Goal: Transaction & Acquisition: Purchase product/service

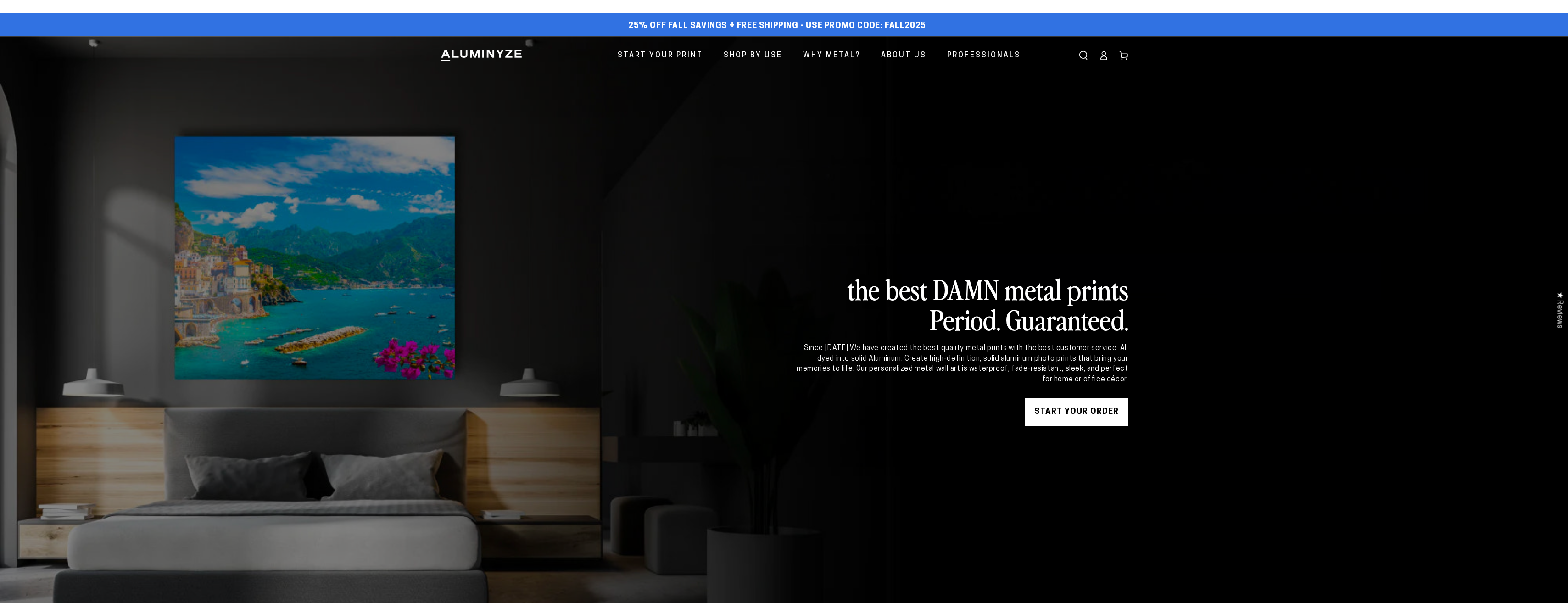
click at [1058, 408] on link "START YOUR Order" at bounding box center [1076, 412] width 104 height 27
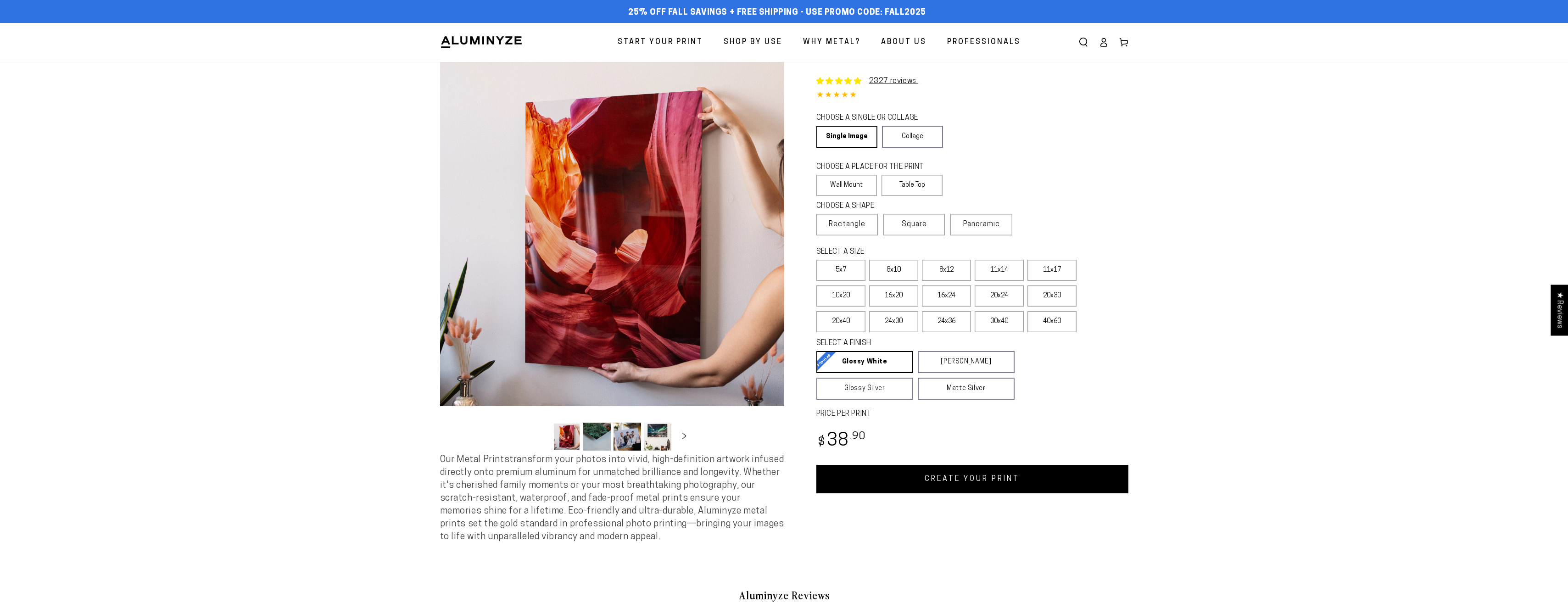
select select "**********"
click at [961, 299] on label "16x24" at bounding box center [946, 296] width 49 height 21
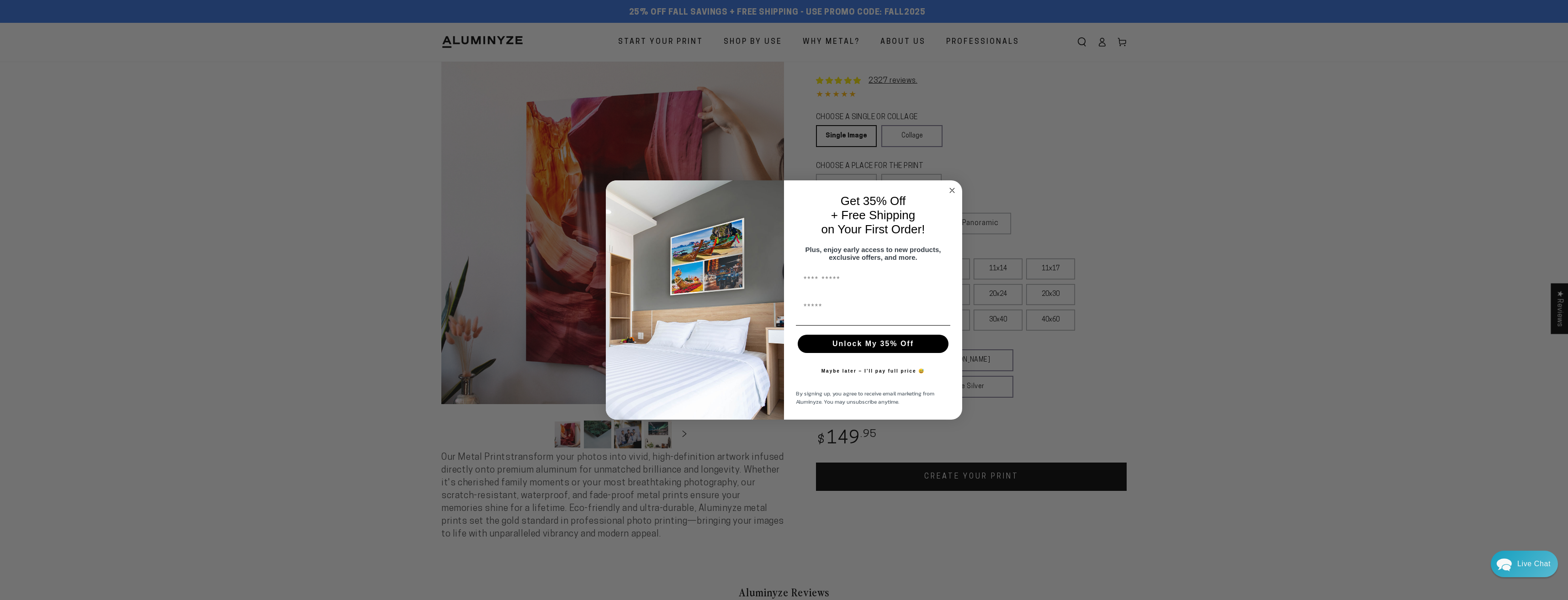
click at [951, 191] on icon "Close dialog" at bounding box center [952, 190] width 4 height 4
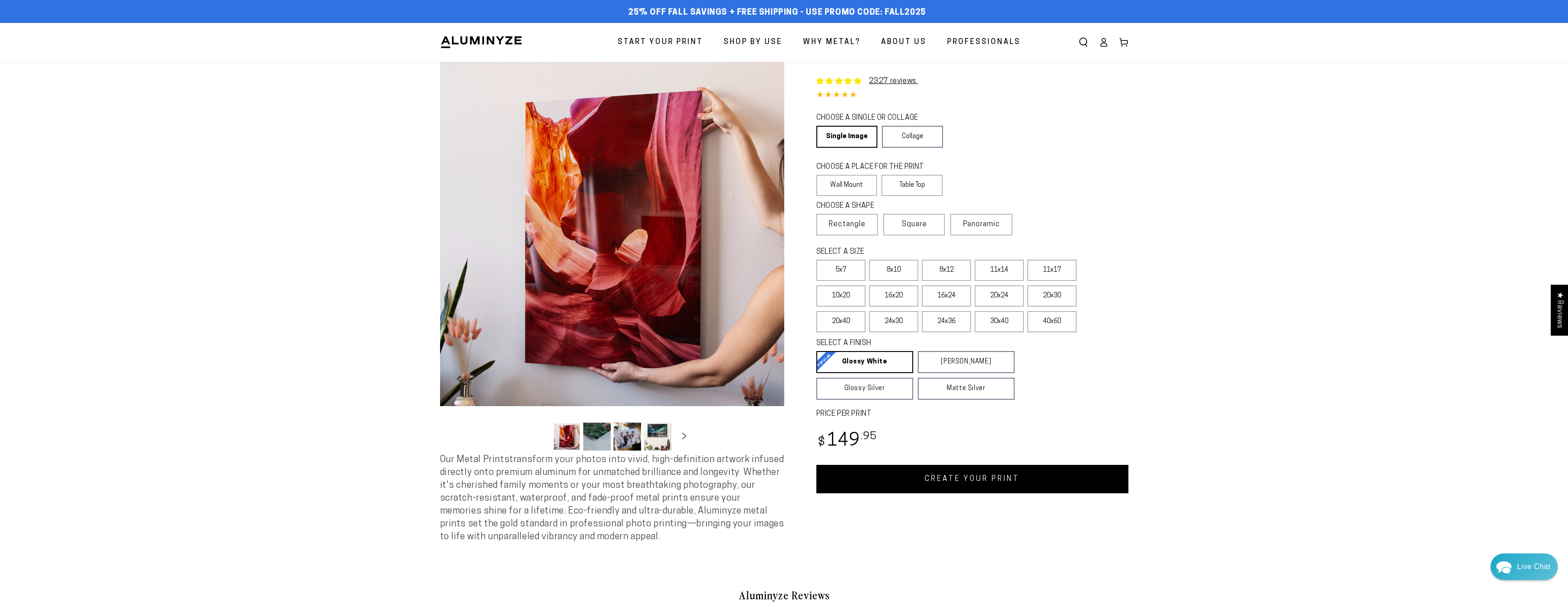
click at [986, 476] on link "CREATE YOUR PRINT" at bounding box center [972, 479] width 312 height 29
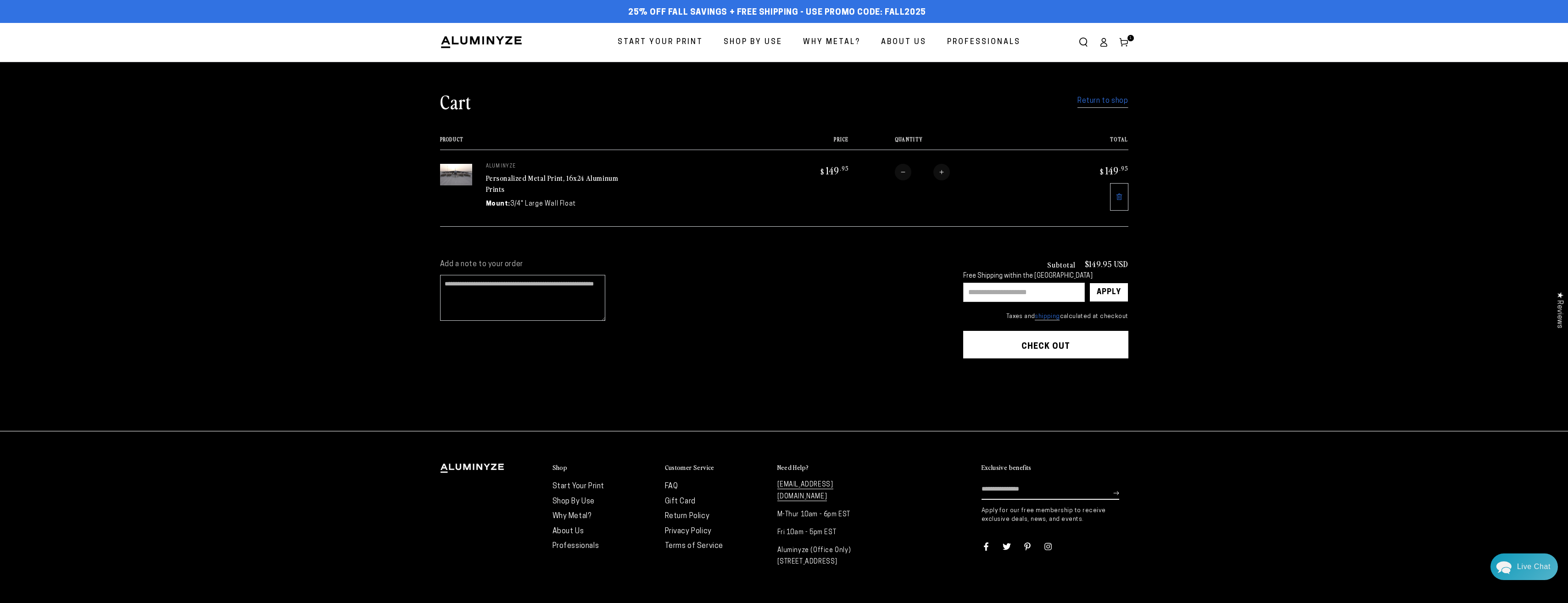
click at [544, 179] on link "Personalized Metal Print, 16x24 Aluminum Prints" at bounding box center [552, 183] width 132 height 22
click at [1100, 104] on link "Return to shop" at bounding box center [1102, 101] width 51 height 14
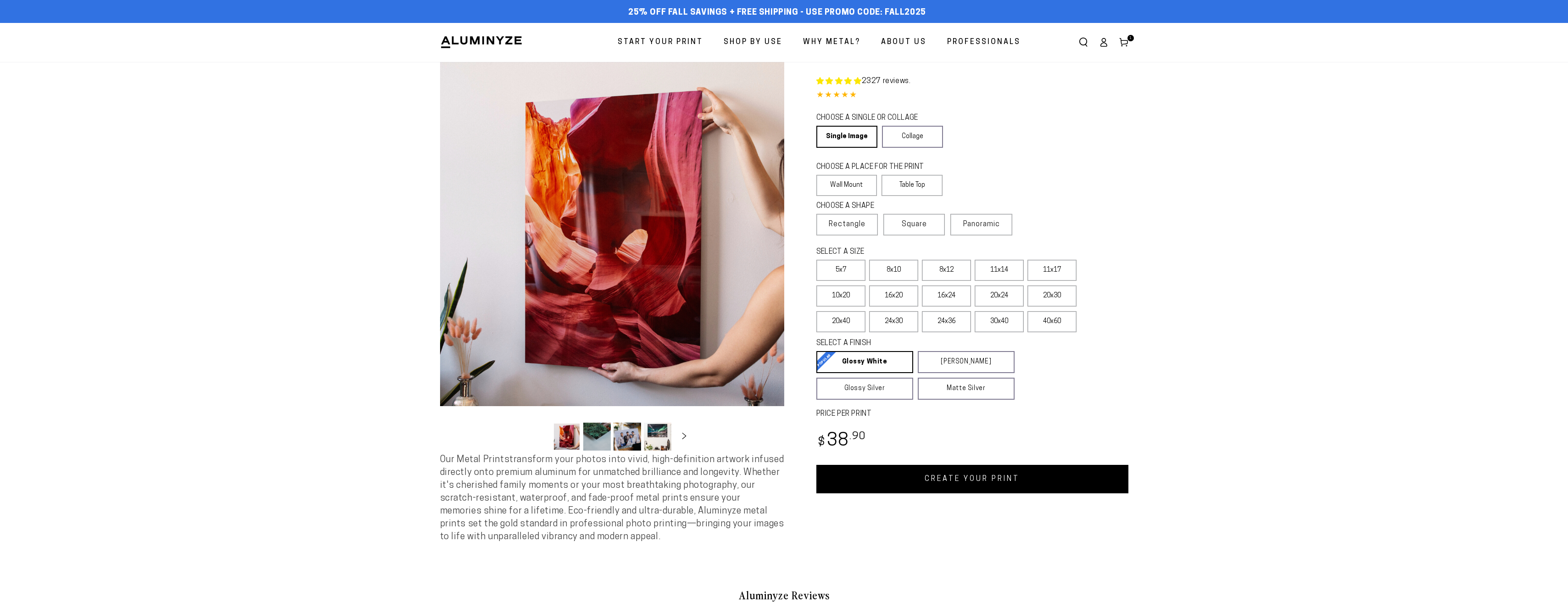
select select "**********"
click at [959, 300] on label "16x24" at bounding box center [946, 296] width 49 height 21
click at [952, 478] on link "CREATE YOUR PRINT" at bounding box center [972, 479] width 312 height 29
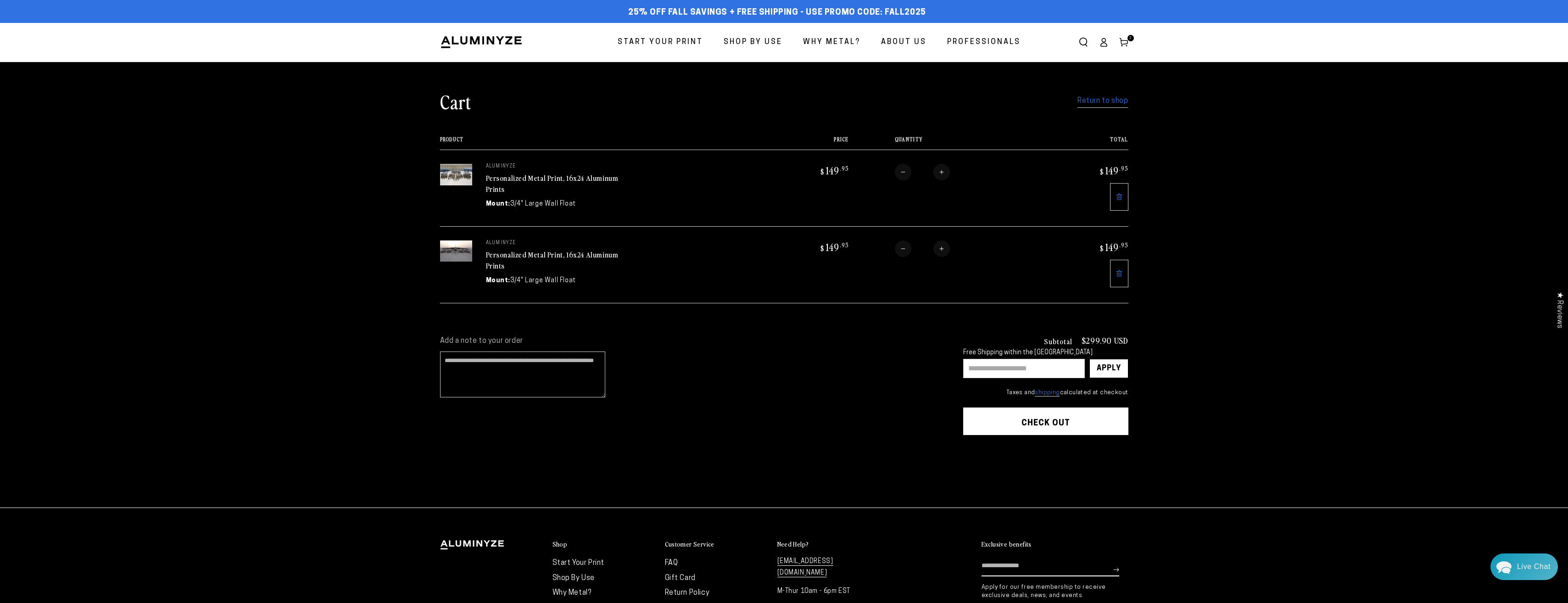
click at [1114, 98] on link "Return to shop" at bounding box center [1102, 101] width 51 height 14
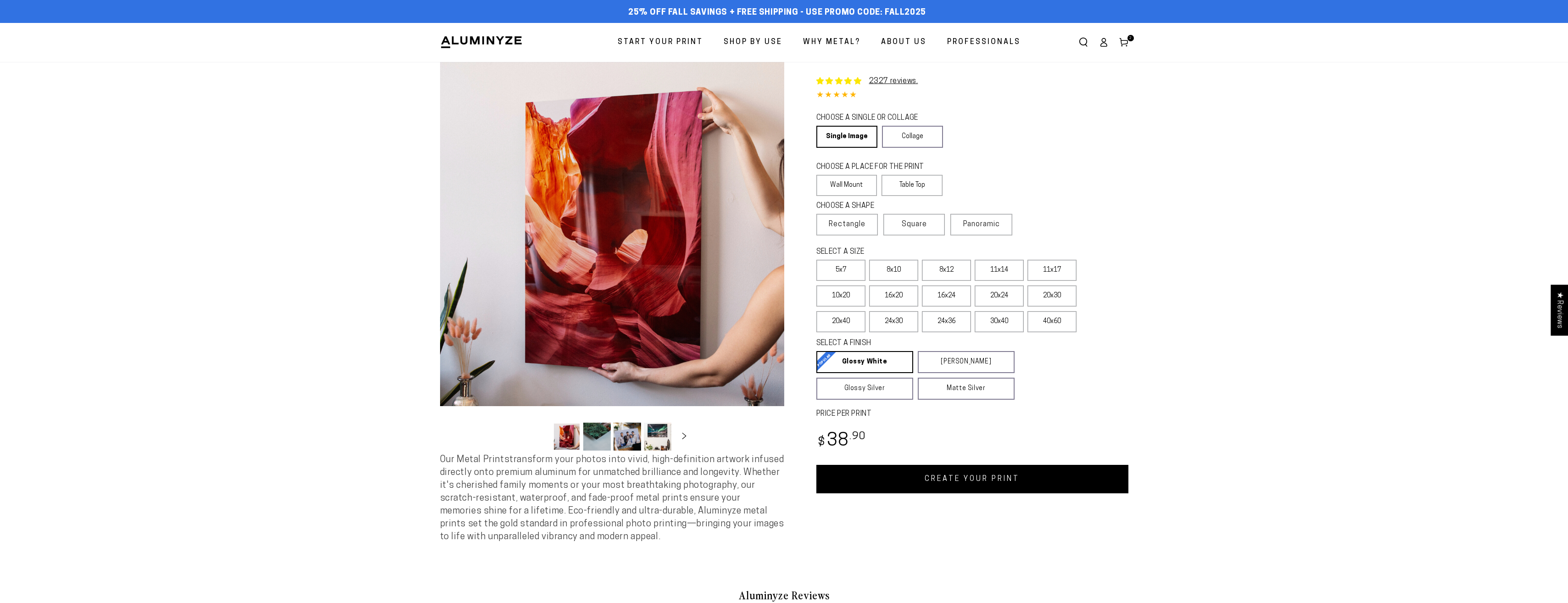
select select "**********"
click at [959, 301] on label "16x24" at bounding box center [946, 296] width 49 height 21
click at [951, 481] on link "CREATE YOUR PRINT" at bounding box center [972, 479] width 312 height 29
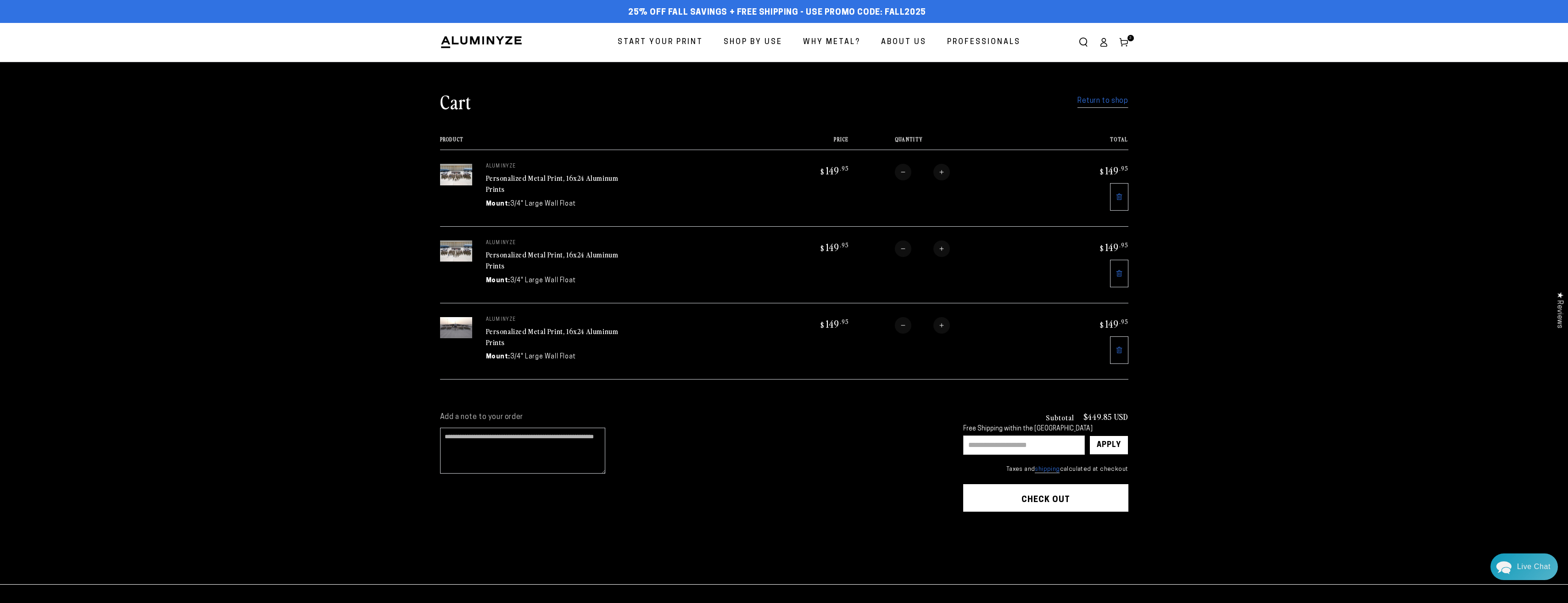
click at [1104, 106] on link "Return to shop" at bounding box center [1102, 101] width 51 height 14
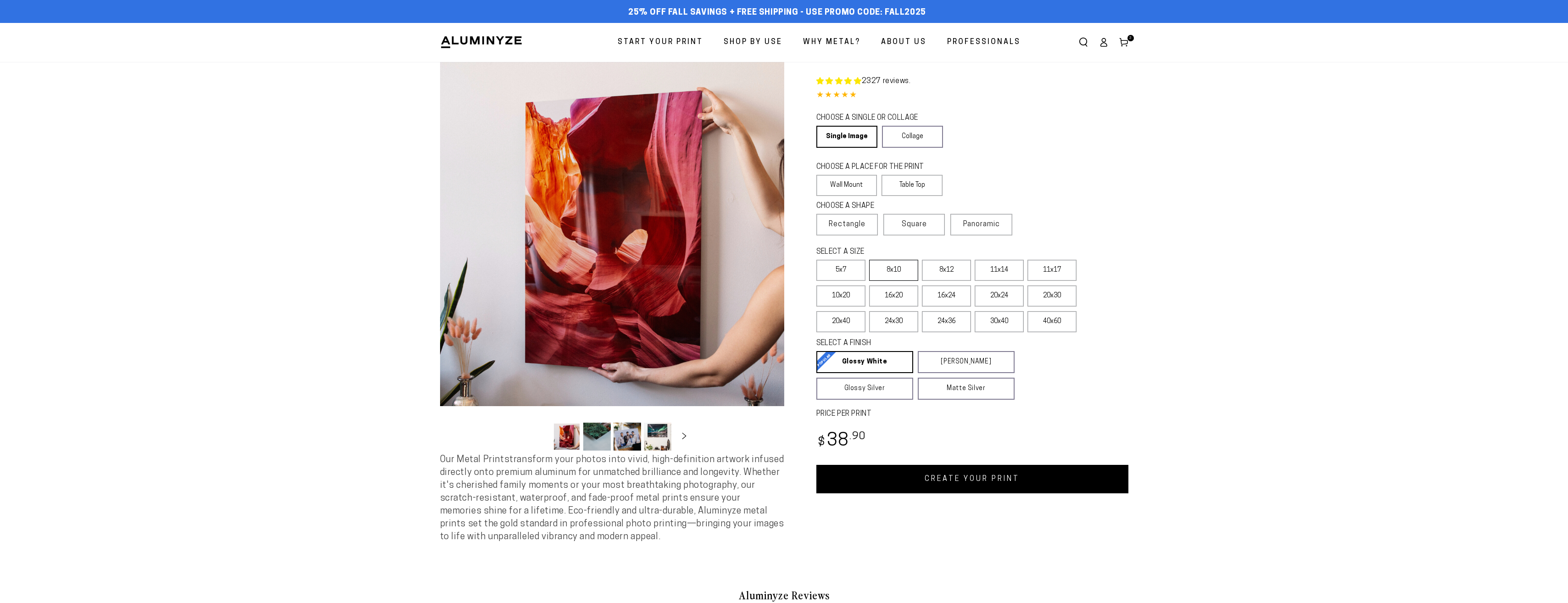
select select "**********"
click at [917, 227] on span "Square" at bounding box center [914, 224] width 25 height 11
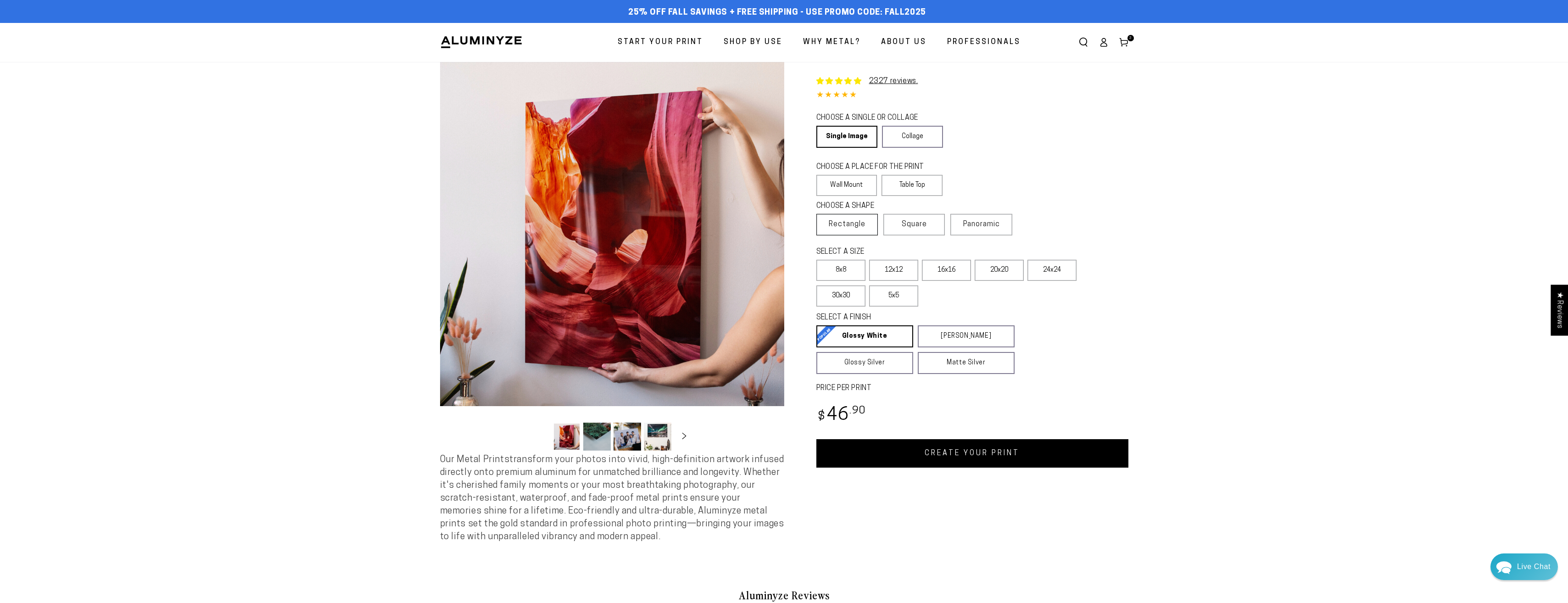
click at [878, 230] on label "Rectangle" at bounding box center [847, 225] width 62 height 21
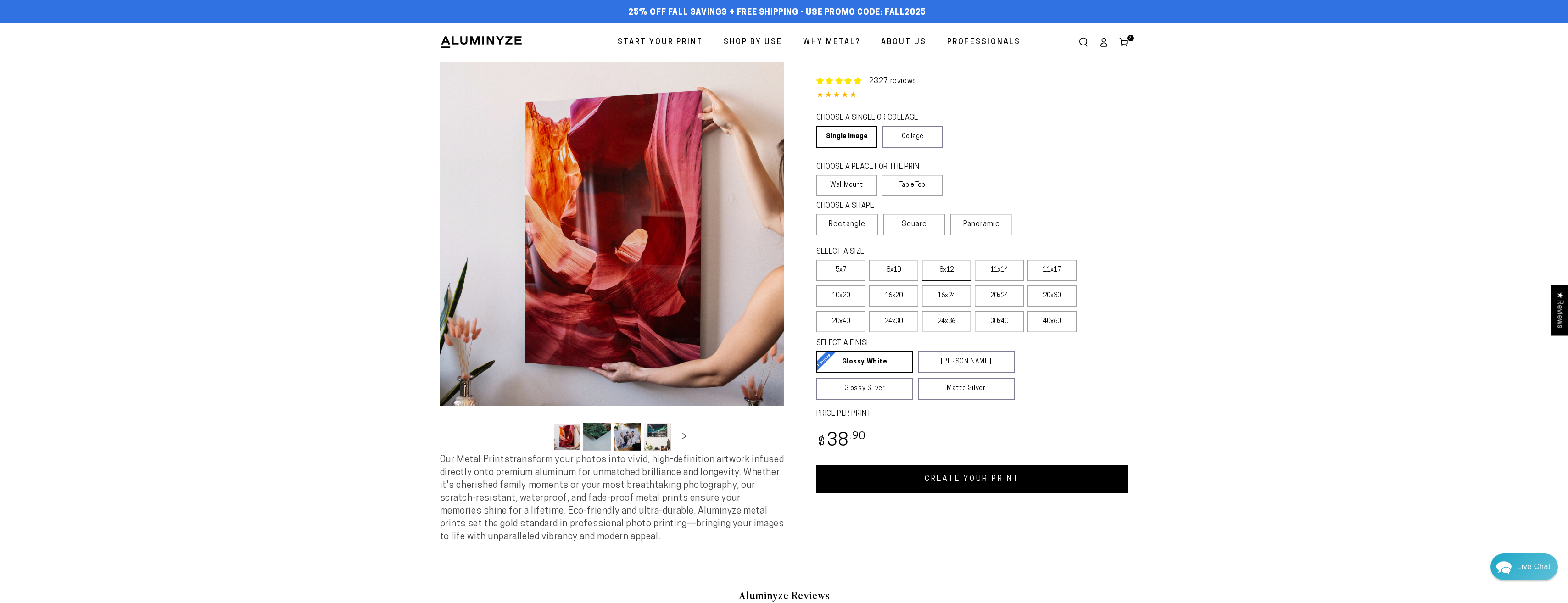
click at [964, 273] on label "8x12" at bounding box center [946, 270] width 49 height 21
click at [1004, 275] on label "11x14" at bounding box center [999, 270] width 49 height 21
click at [974, 491] on link "CREATE YOUR PRINT" at bounding box center [972, 479] width 312 height 29
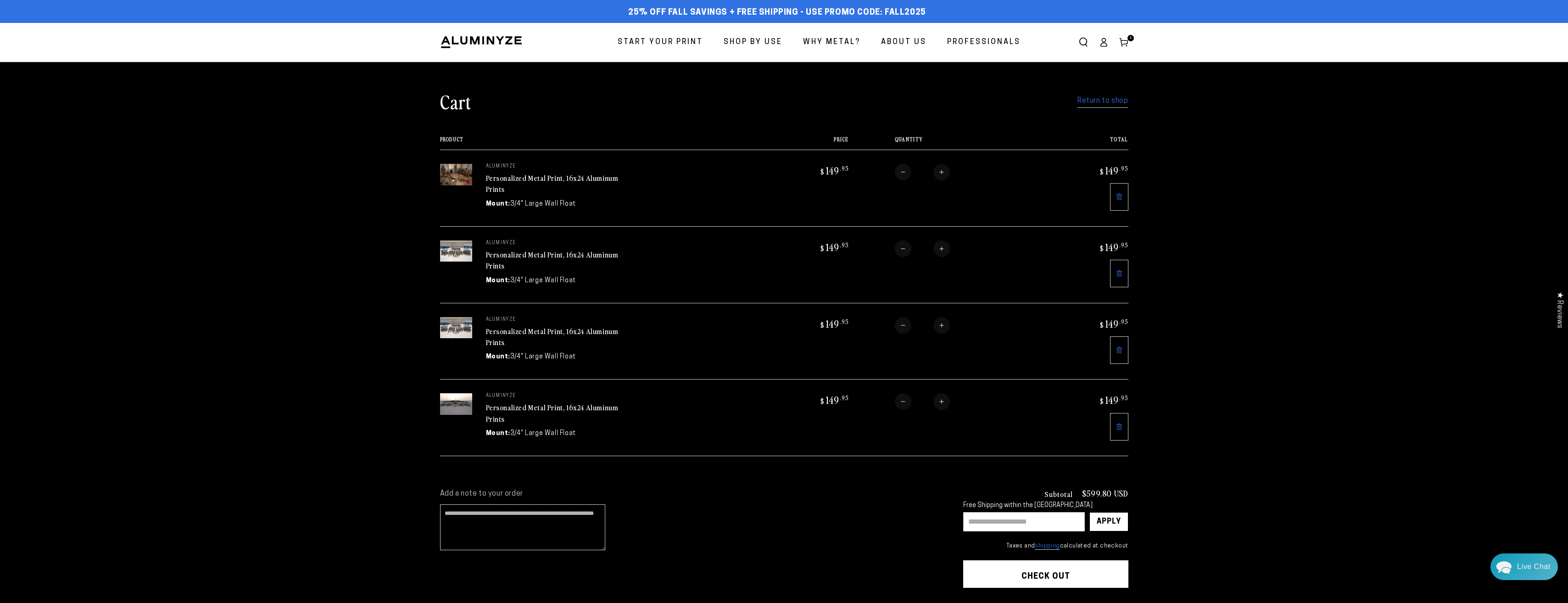
click at [458, 325] on img at bounding box center [456, 328] width 32 height 21
click at [456, 325] on img at bounding box center [456, 328] width 32 height 21
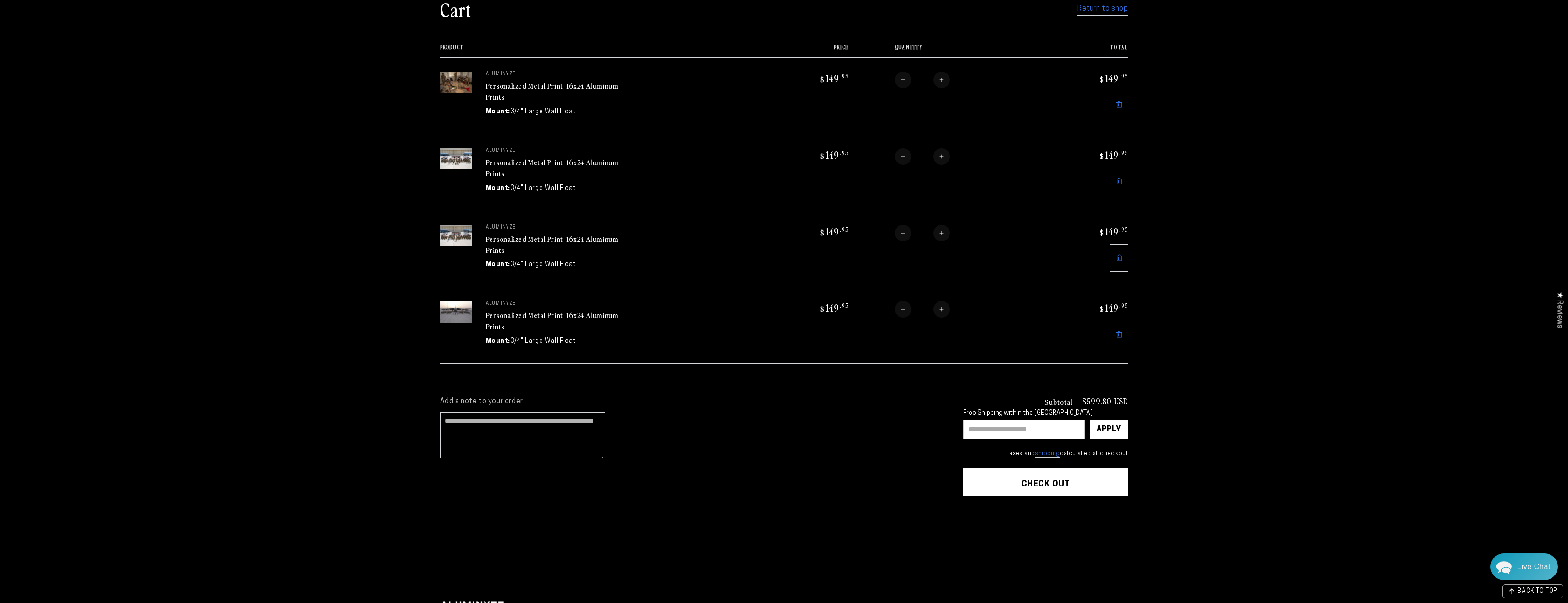
scroll to position [93, 0]
click at [1025, 433] on input "text" at bounding box center [1024, 428] width 122 height 19
type input "**********"
click at [1117, 432] on div "Apply" at bounding box center [1109, 428] width 24 height 19
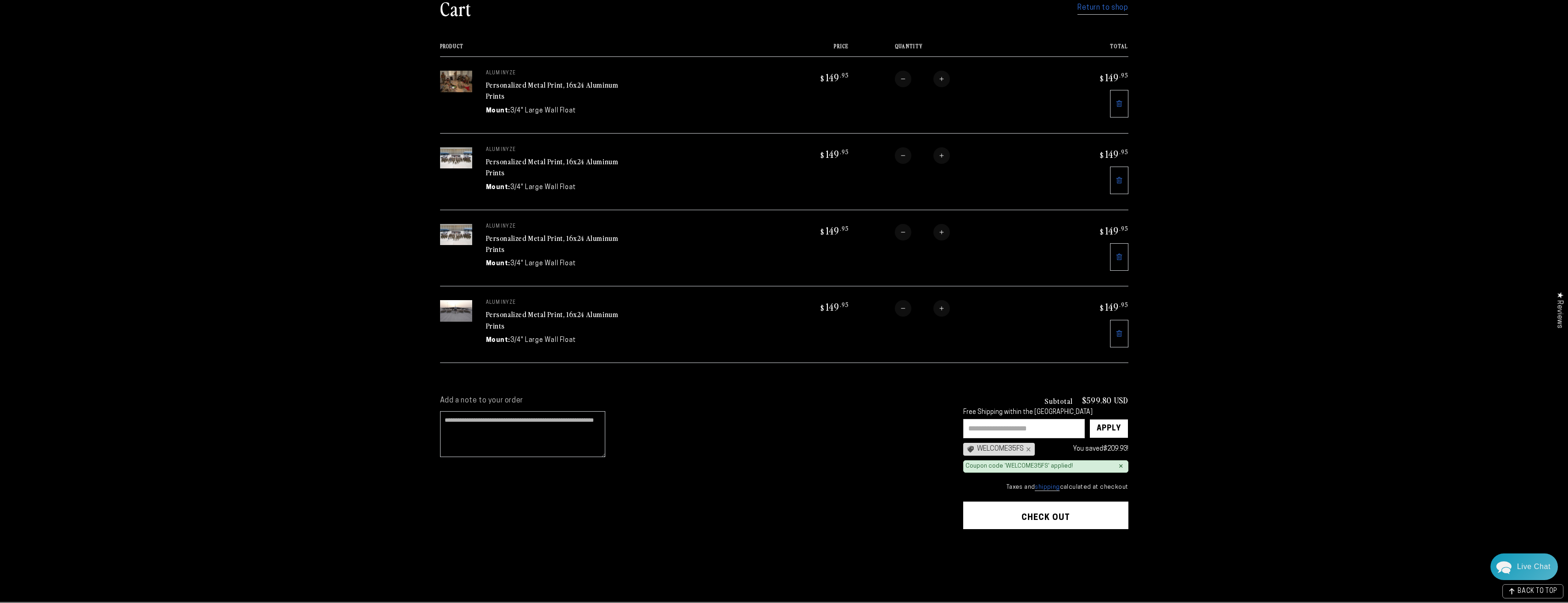
click at [1012, 421] on input "text" at bounding box center [1024, 428] width 122 height 19
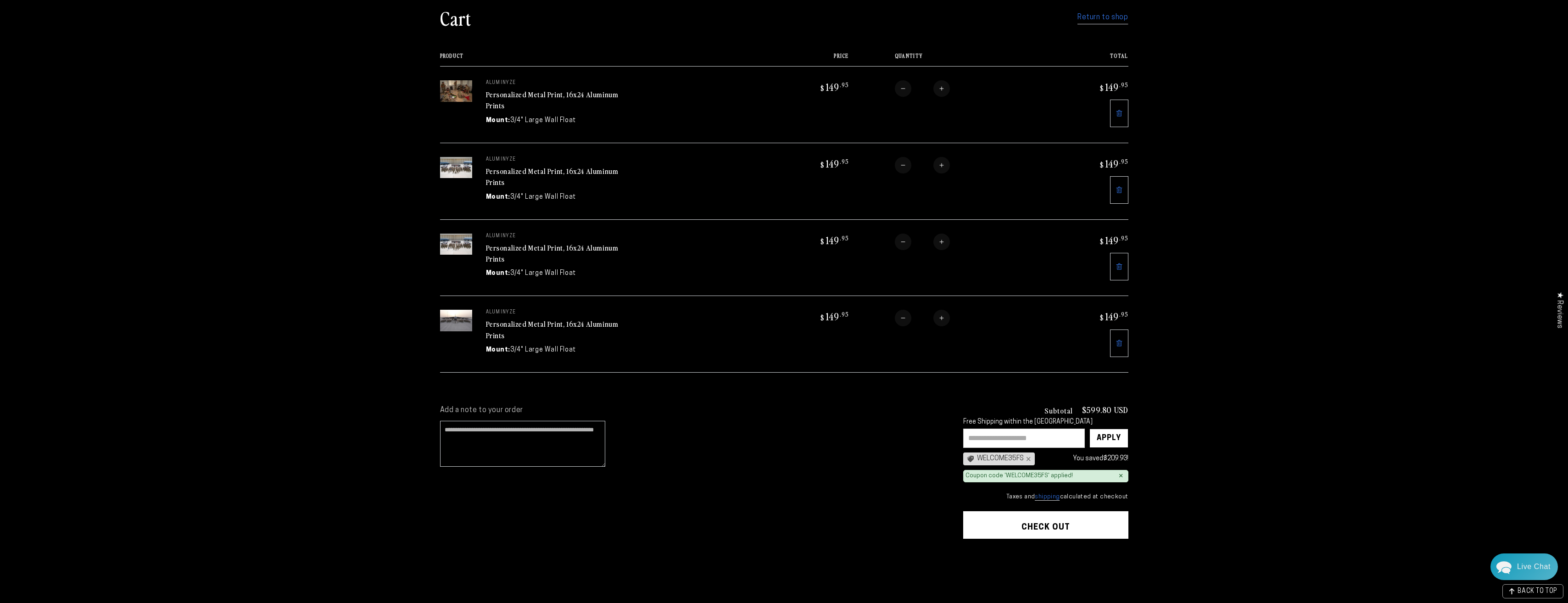
scroll to position [266, 0]
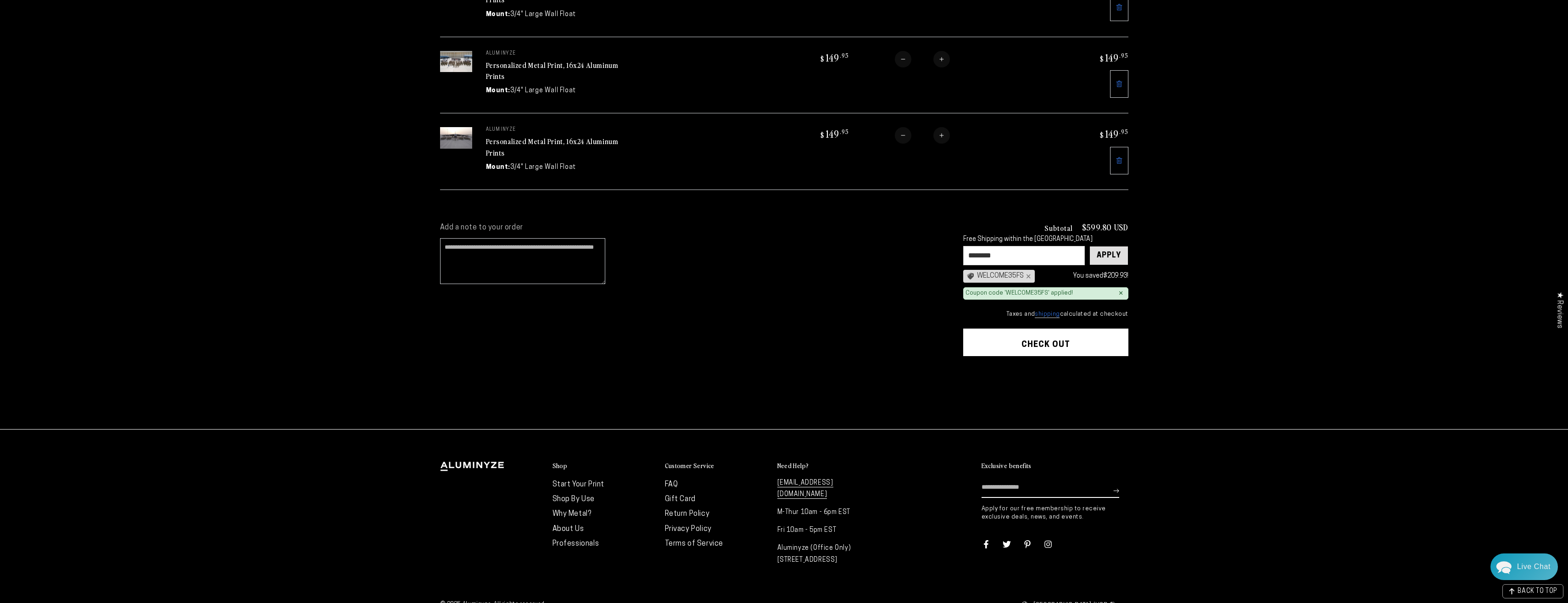
type input "********"
click at [1118, 260] on div "Apply" at bounding box center [1109, 255] width 24 height 19
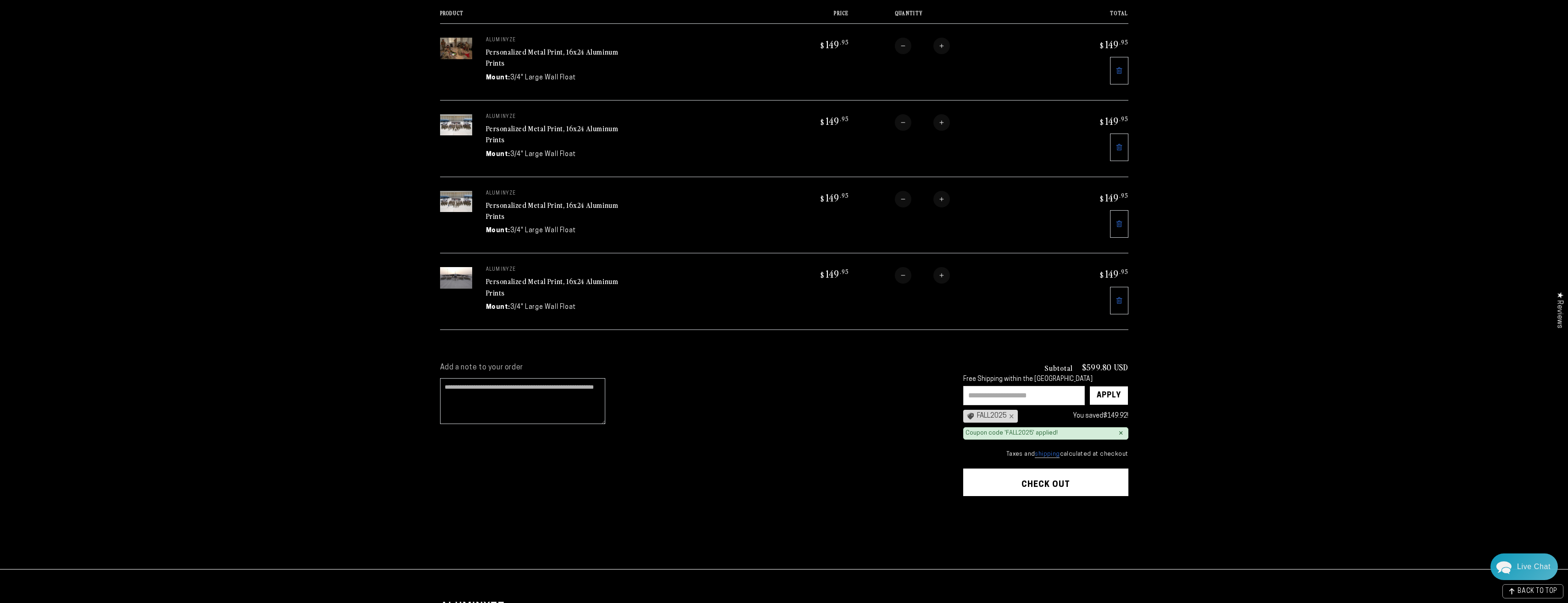
click at [1027, 394] on input "text" at bounding box center [1024, 396] width 122 height 19
click at [1011, 416] on div "×" at bounding box center [1010, 416] width 7 height 7
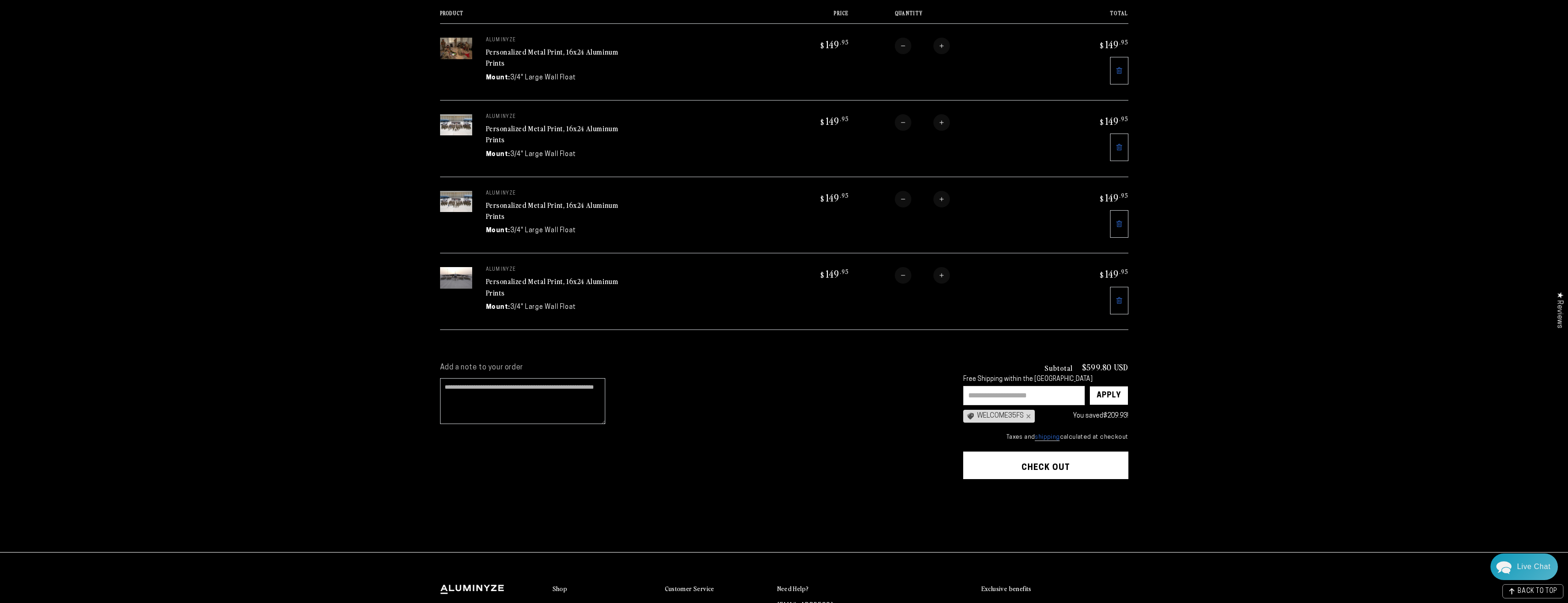
click at [1003, 399] on input "text" at bounding box center [1024, 396] width 122 height 19
click at [1249, 418] on section "Add a note to your order Subtotal $599.80 USD Free Shipping within the [GEOGRAP…" at bounding box center [784, 448] width 1568 height 205
click at [1090, 469] on button "Check out" at bounding box center [1046, 465] width 165 height 27
